Goal: Find specific page/section

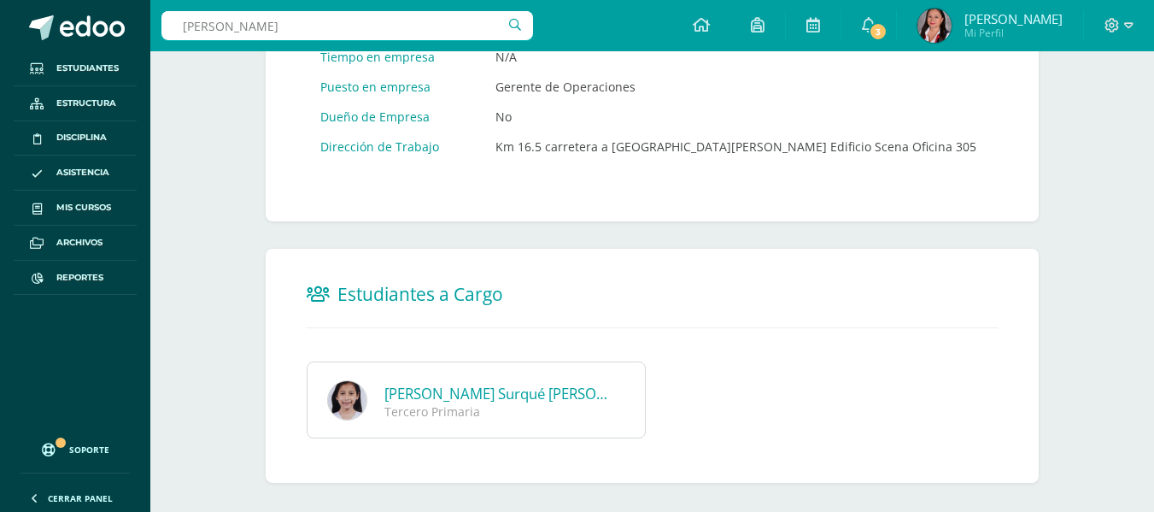
type input "[PERSON_NAME]"
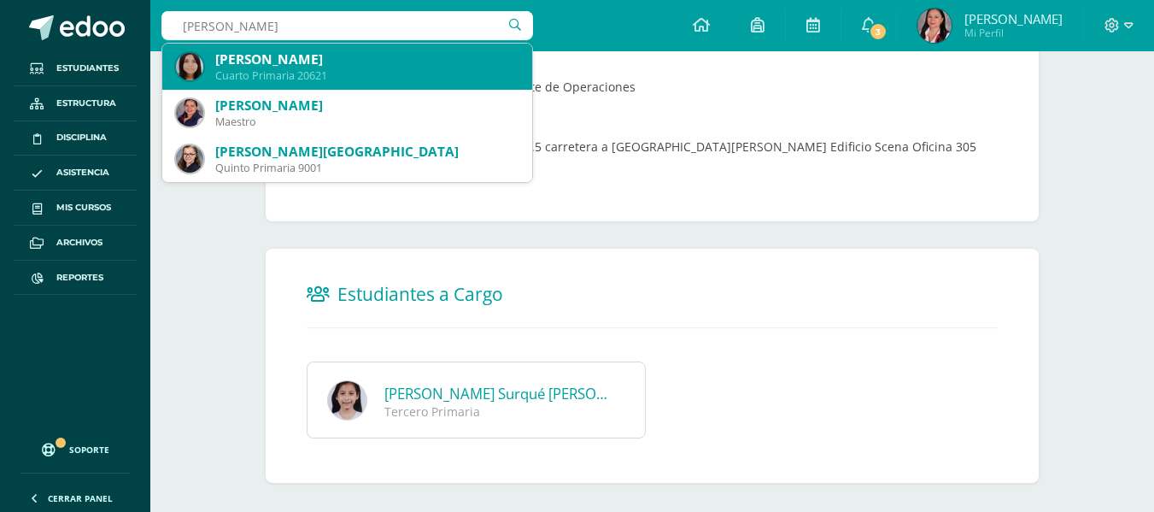
click at [409, 67] on div "[PERSON_NAME]" at bounding box center [366, 59] width 303 height 18
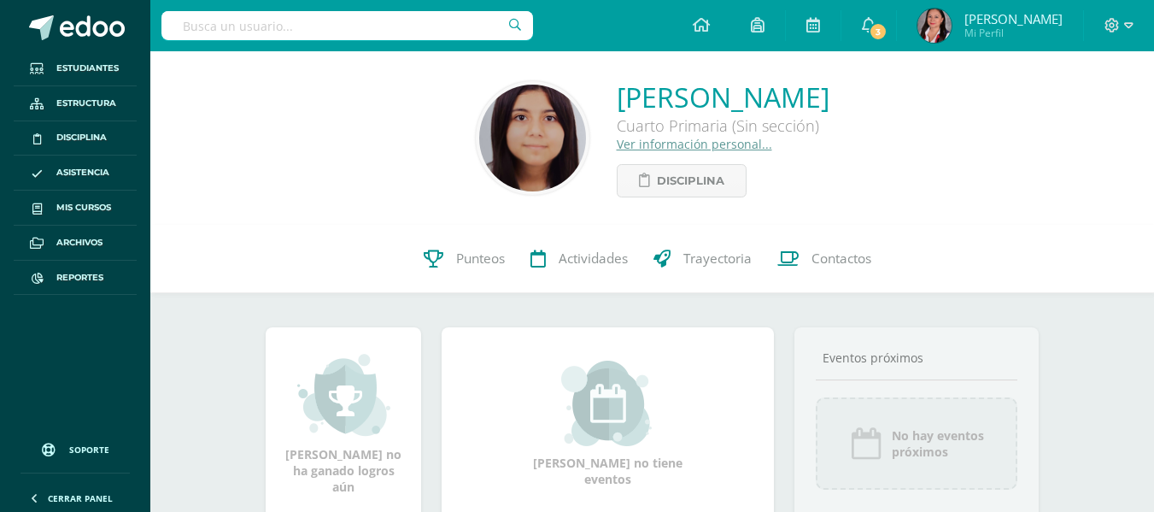
click at [700, 138] on link "Ver información personal..." at bounding box center [694, 144] width 155 height 16
